Goal: Book appointment/travel/reservation

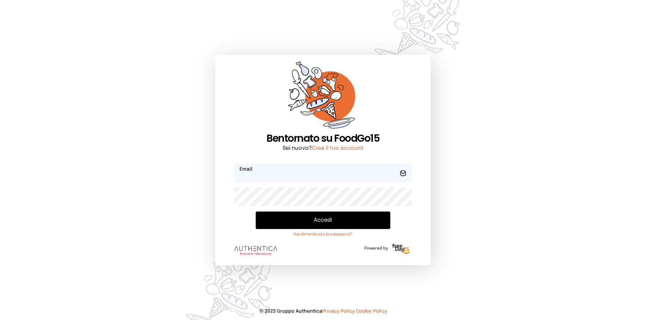
type input "**********"
click at [313, 220] on button "Accedi" at bounding box center [323, 220] width 134 height 17
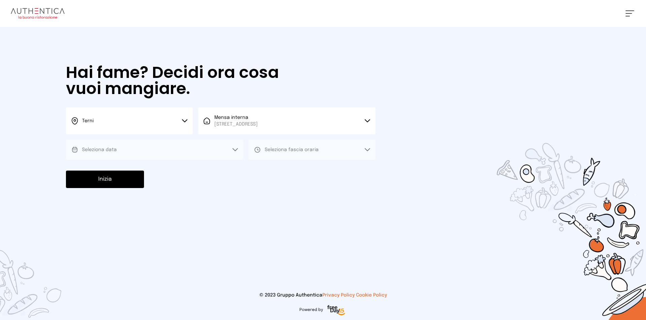
click at [118, 147] on button "Seleziona data" at bounding box center [154, 150] width 177 height 20
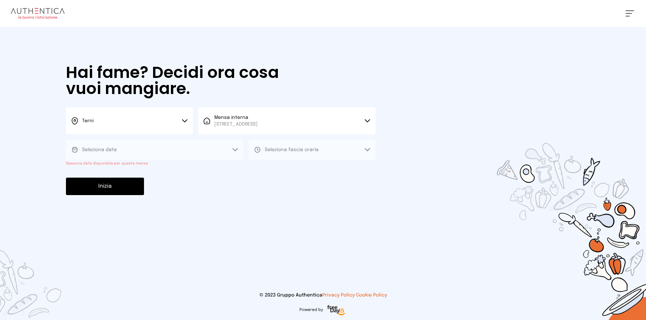
click at [238, 148] on button "Seleziona data" at bounding box center [154, 150] width 177 height 20
click at [231, 149] on button "Seleziona data" at bounding box center [154, 150] width 177 height 20
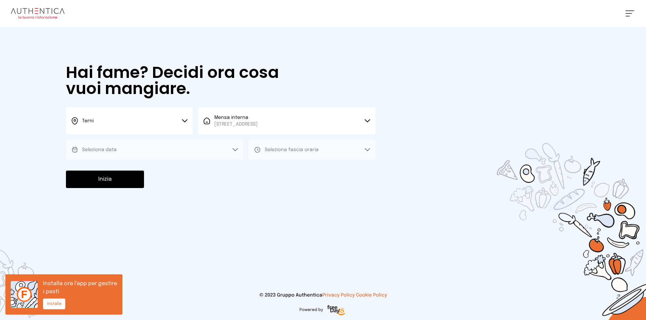
click at [233, 149] on icon at bounding box center [235, 150] width 5 height 2
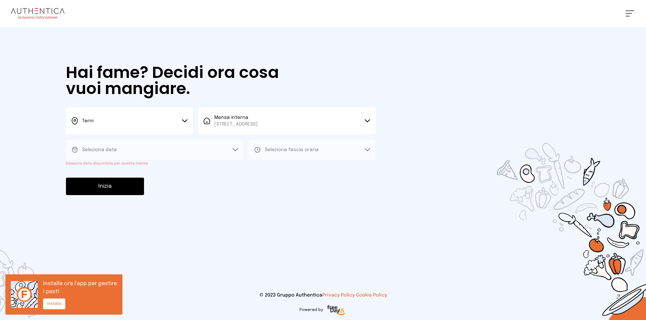
click at [312, 150] on span "Seleziona fascia oraria" at bounding box center [292, 150] width 54 height 5
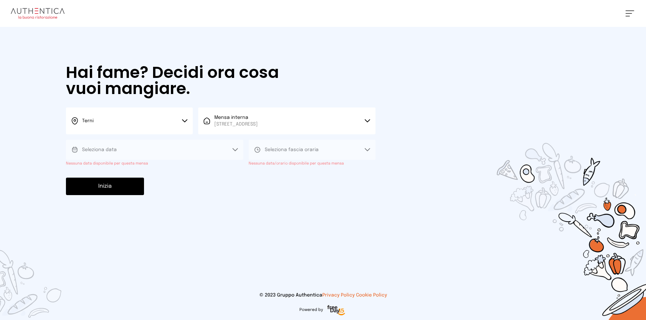
click at [366, 120] on icon at bounding box center [366, 120] width 5 height 3
click at [316, 148] on li "Mensa interna Viale dello Stadio, 77, 05100 Terni TR, Italia" at bounding box center [286, 146] width 177 height 24
click at [186, 121] on icon at bounding box center [184, 120] width 5 height 3
click at [131, 143] on li "Terni" at bounding box center [129, 143] width 127 height 18
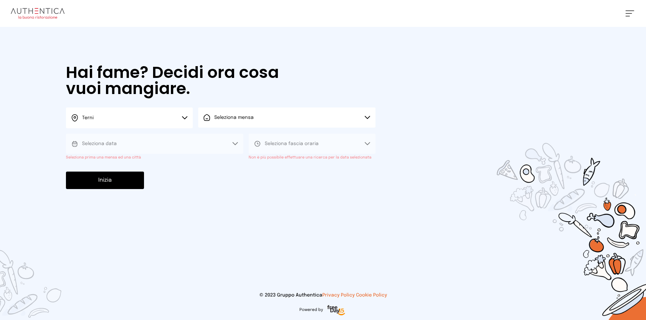
click at [171, 143] on button "Seleziona data" at bounding box center [154, 144] width 177 height 20
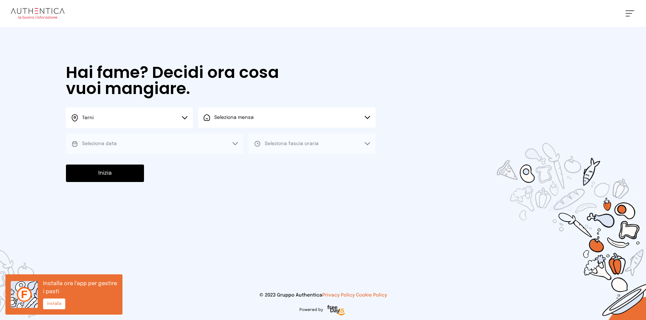
click at [232, 141] on button "Seleziona data" at bounding box center [154, 144] width 177 height 20
click at [406, 224] on div "[PERSON_NAME] Impostazioni Wallet Home I miei ordini Nuova ricerca Elenco aller…" at bounding box center [323, 160] width 646 height 320
